Goal: Task Accomplishment & Management: Manage account settings

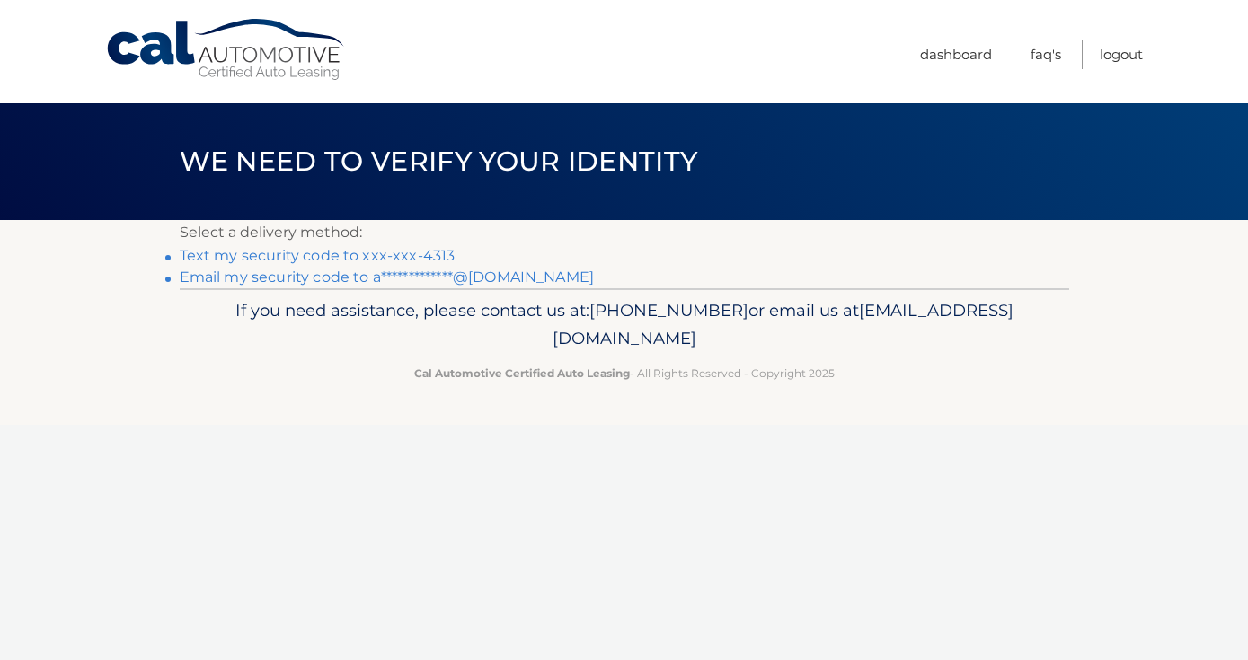
click at [334, 258] on link "Text my security code to xxx-xxx-4313" at bounding box center [318, 255] width 276 height 17
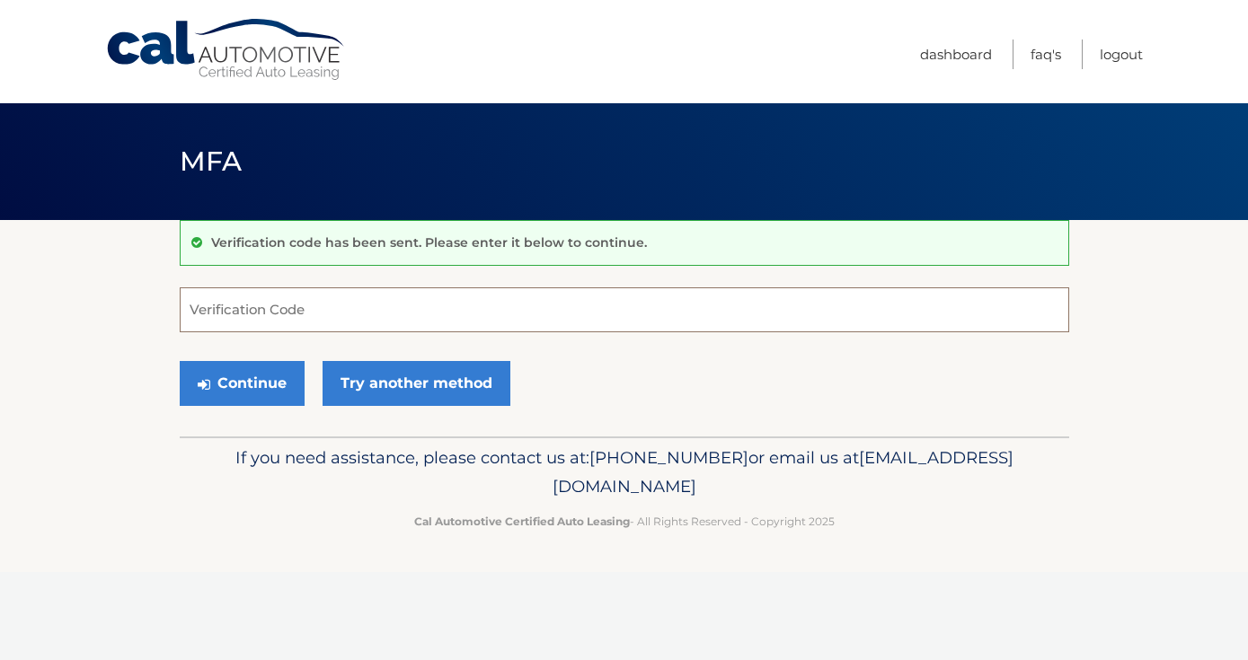
click at [279, 323] on input "Verification Code" at bounding box center [624, 309] width 889 height 45
type input "109991"
click at [180, 361] on button "Continue" at bounding box center [242, 383] width 125 height 45
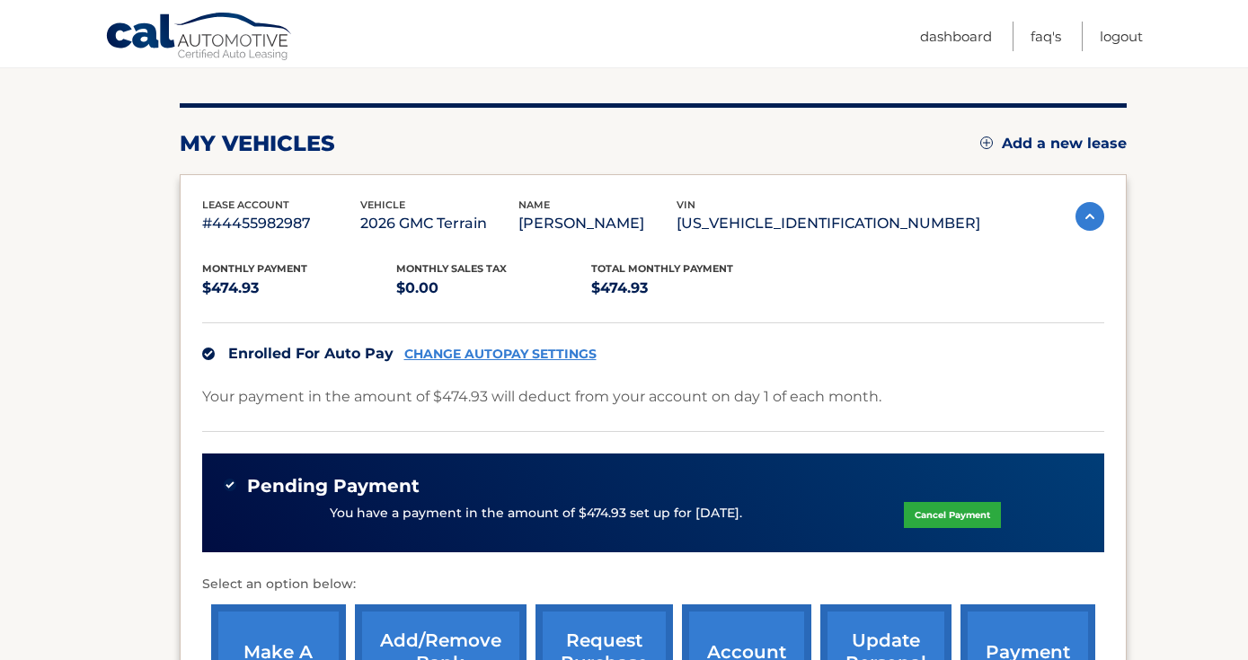
scroll to position [206, 0]
